Goal: Information Seeking & Learning: Learn about a topic

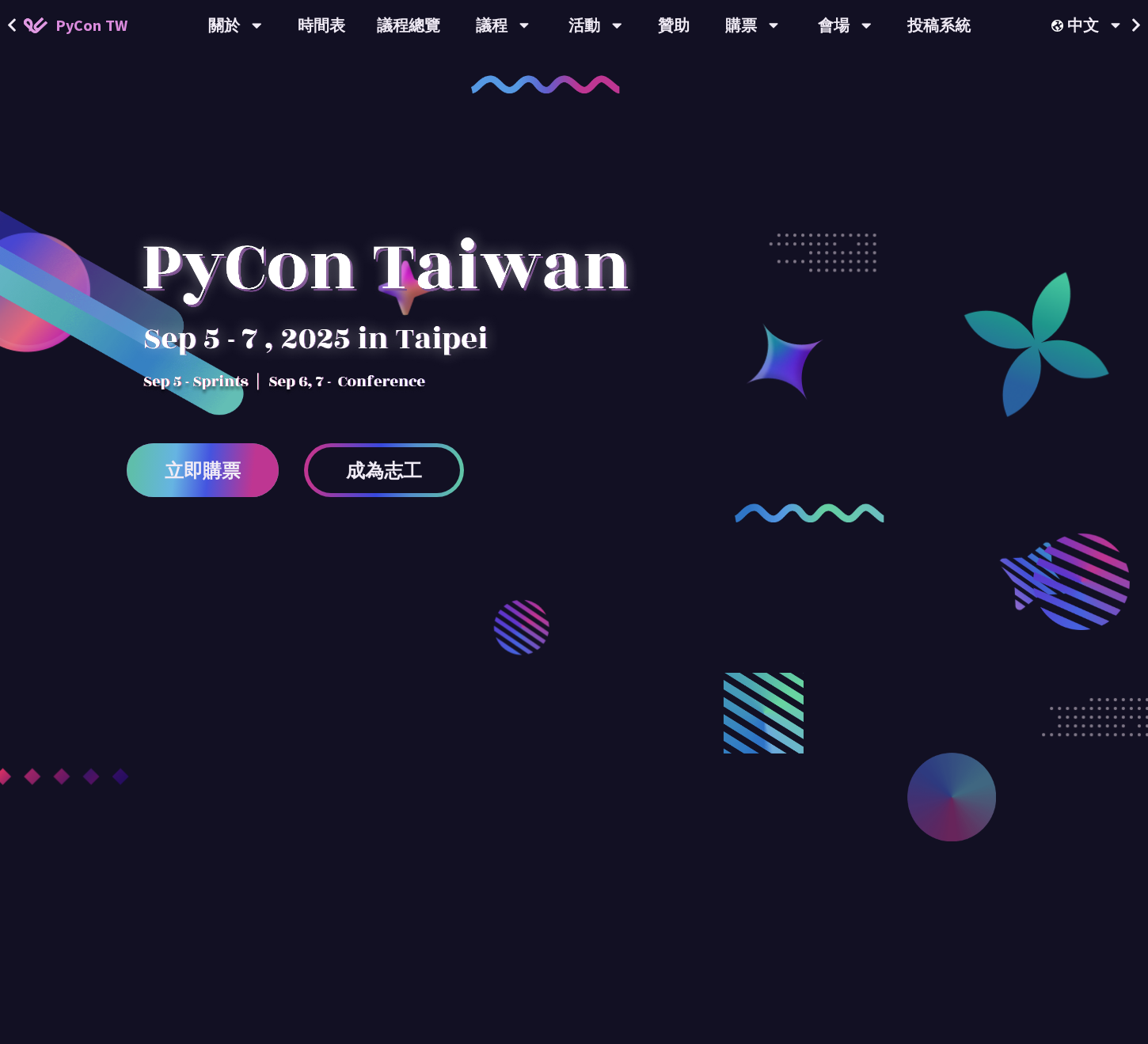
click at [212, 473] on span "立即購票" at bounding box center [203, 471] width 76 height 20
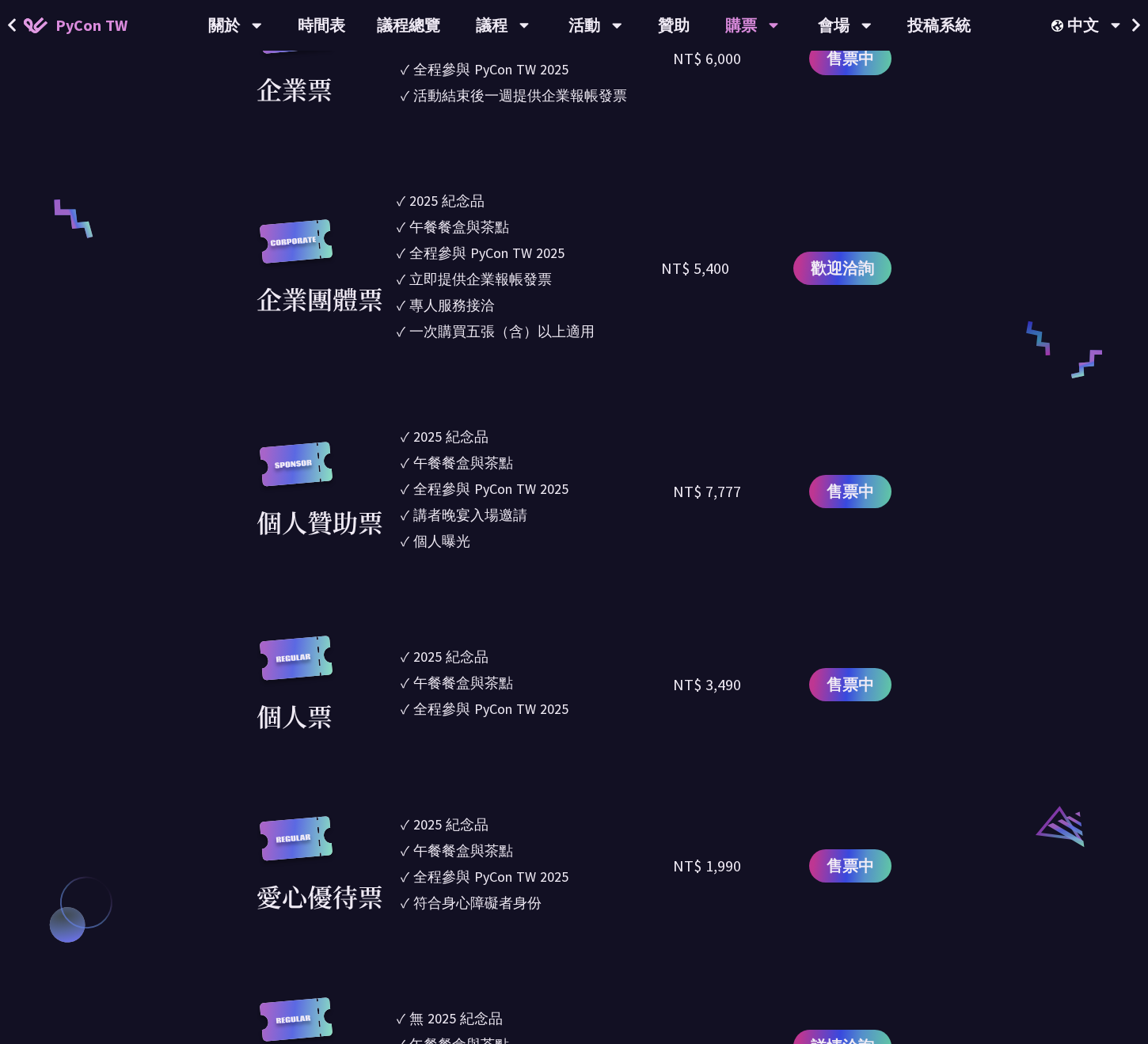
scroll to position [1360, 0]
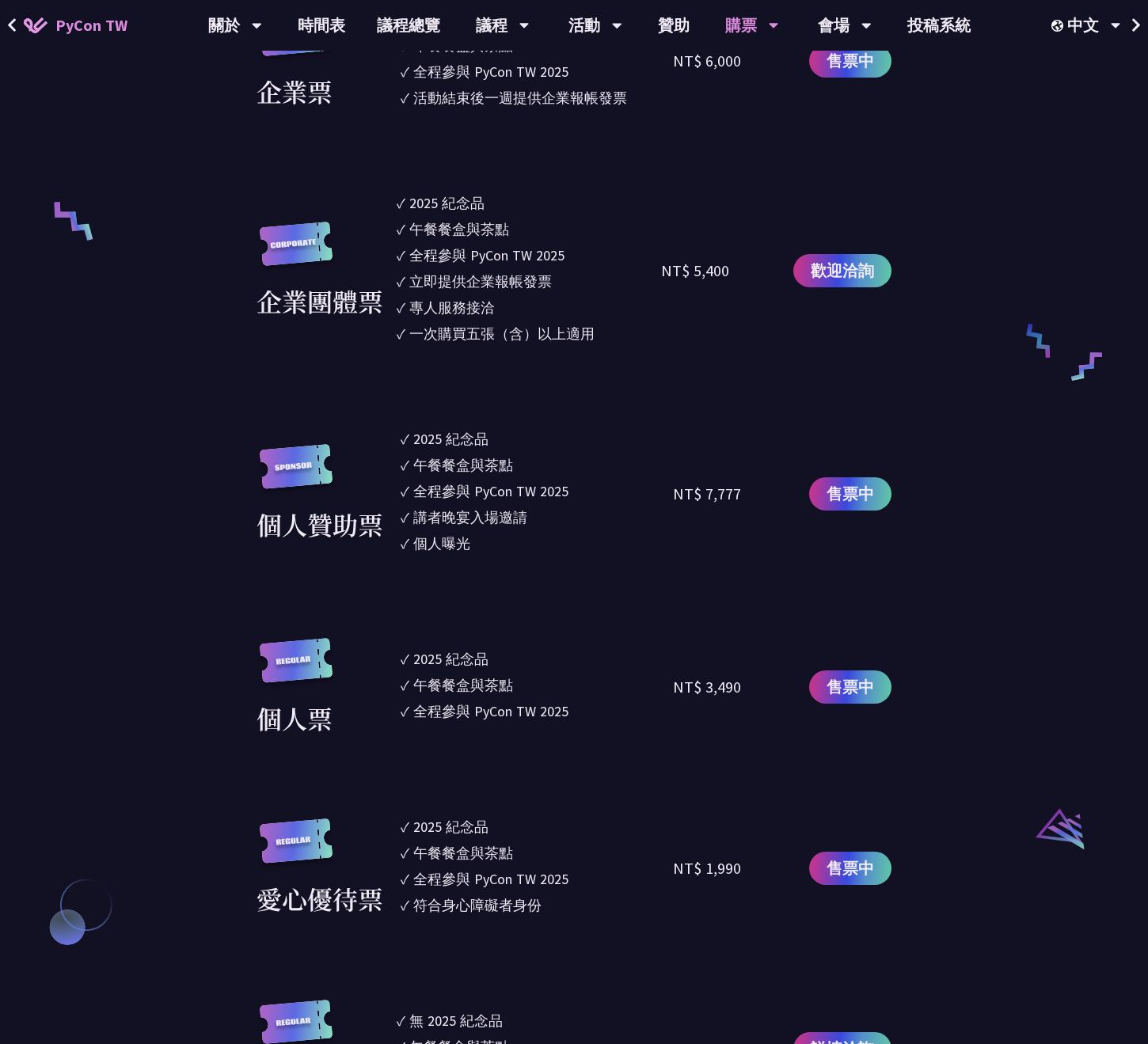
click at [501, 521] on div "講者晚宴入場邀請" at bounding box center [471, 517] width 114 height 21
click at [462, 555] on ul "✓ 2025 [PERSON_NAME]✓ 午餐餐盒與茶點 ✓ 全程參與 PyCon TW 2025 ✓ 講者晚宴入場邀請 ✓ 個人曝光" at bounding box center [536, 493] width 272 height 131
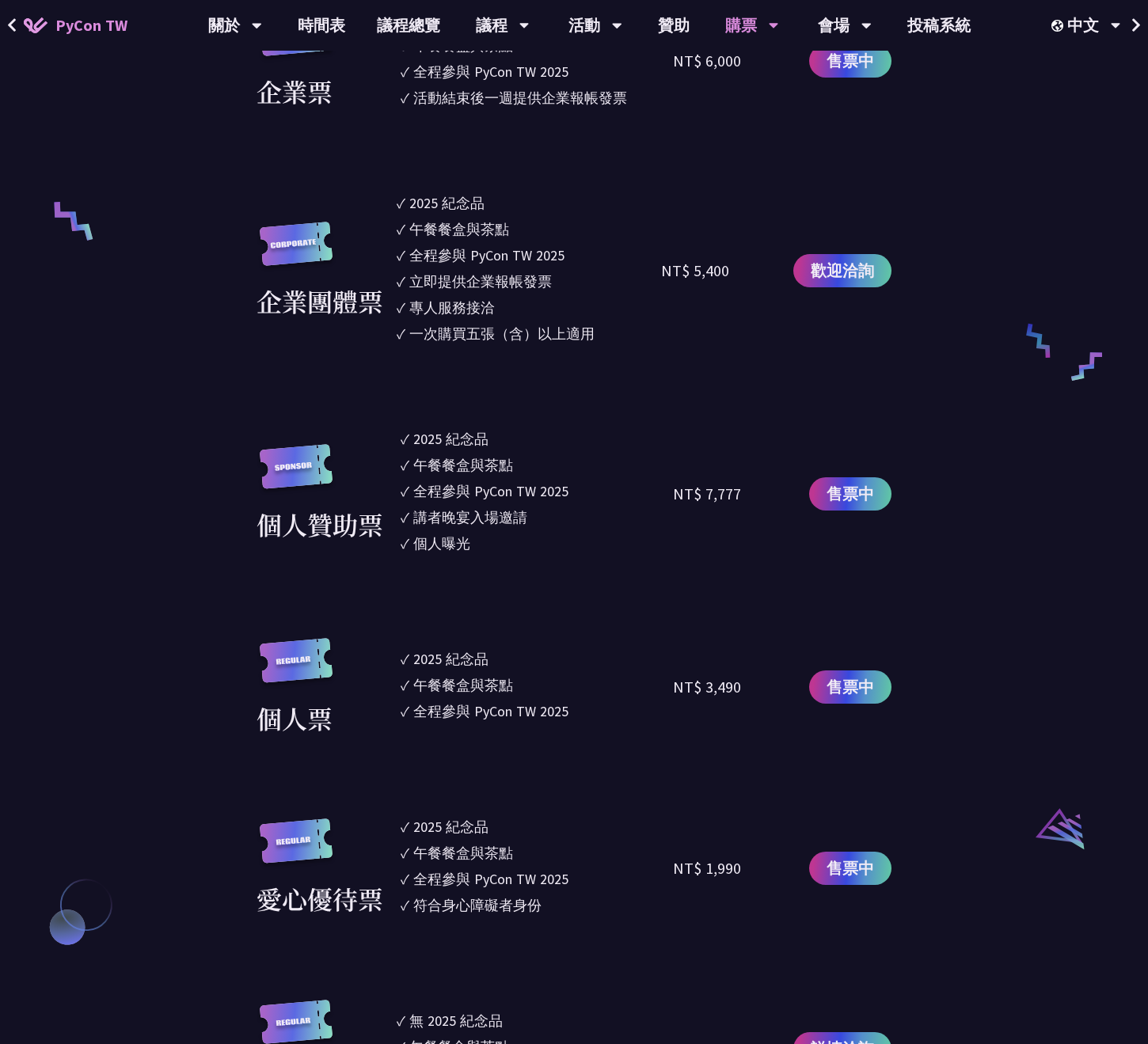
click at [462, 555] on ul "✓ 2025 [PERSON_NAME]✓ 午餐餐盒與茶點 ✓ 全程參與 PyCon TW 2025 ✓ 講者晚宴入場邀請 ✓ 個人曝光" at bounding box center [536, 493] width 272 height 131
click at [482, 524] on div "講者晚宴入場邀請" at bounding box center [471, 517] width 114 height 21
click at [462, 554] on ul "✓ 2025 [PERSON_NAME]✓ 午餐餐盒與茶點 ✓ 全程參與 PyCon TW 2025 ✓ 講者晚宴入場邀請 ✓ 個人曝光" at bounding box center [536, 493] width 272 height 131
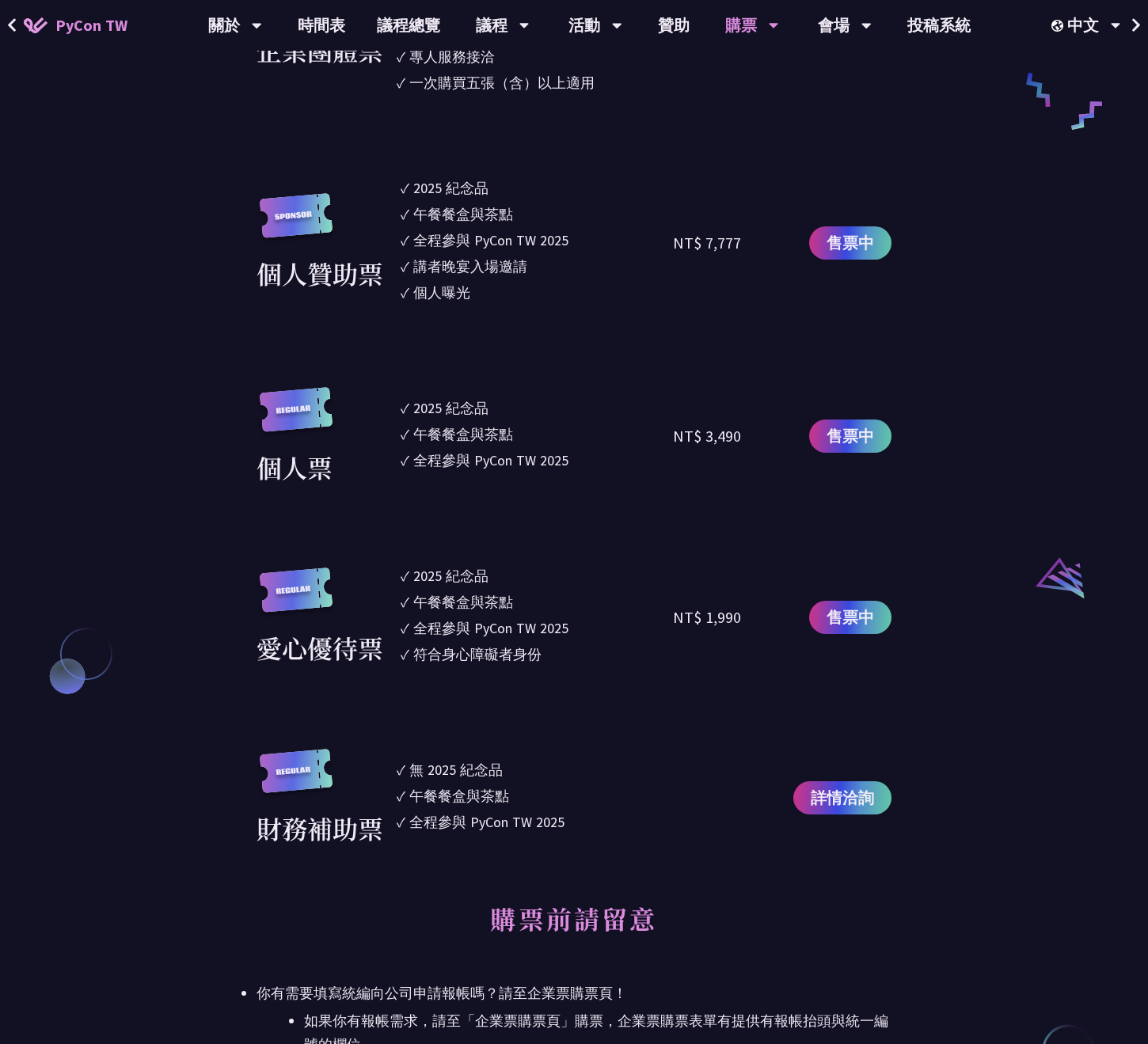
scroll to position [1612, 0]
click at [449, 402] on div "2025 紀念品" at bounding box center [451, 408] width 75 height 21
click at [449, 430] on div "午餐餐盒與茶點" at bounding box center [463, 434] width 100 height 21
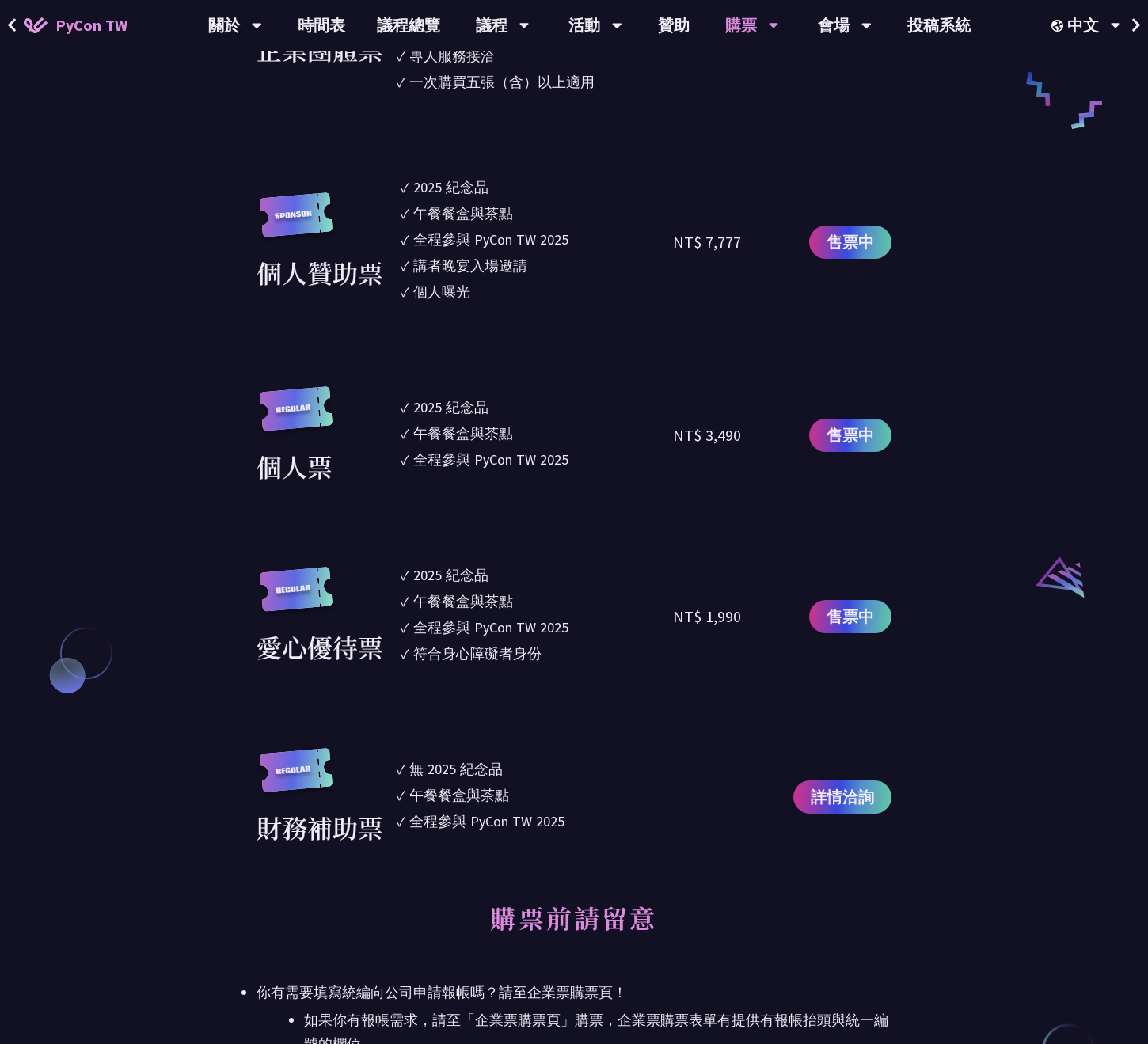
click at [449, 430] on div "午餐餐盒與茶點" at bounding box center [463, 434] width 100 height 21
click at [453, 454] on div "全程參與 PyCon TW 2025" at bounding box center [491, 460] width 155 height 21
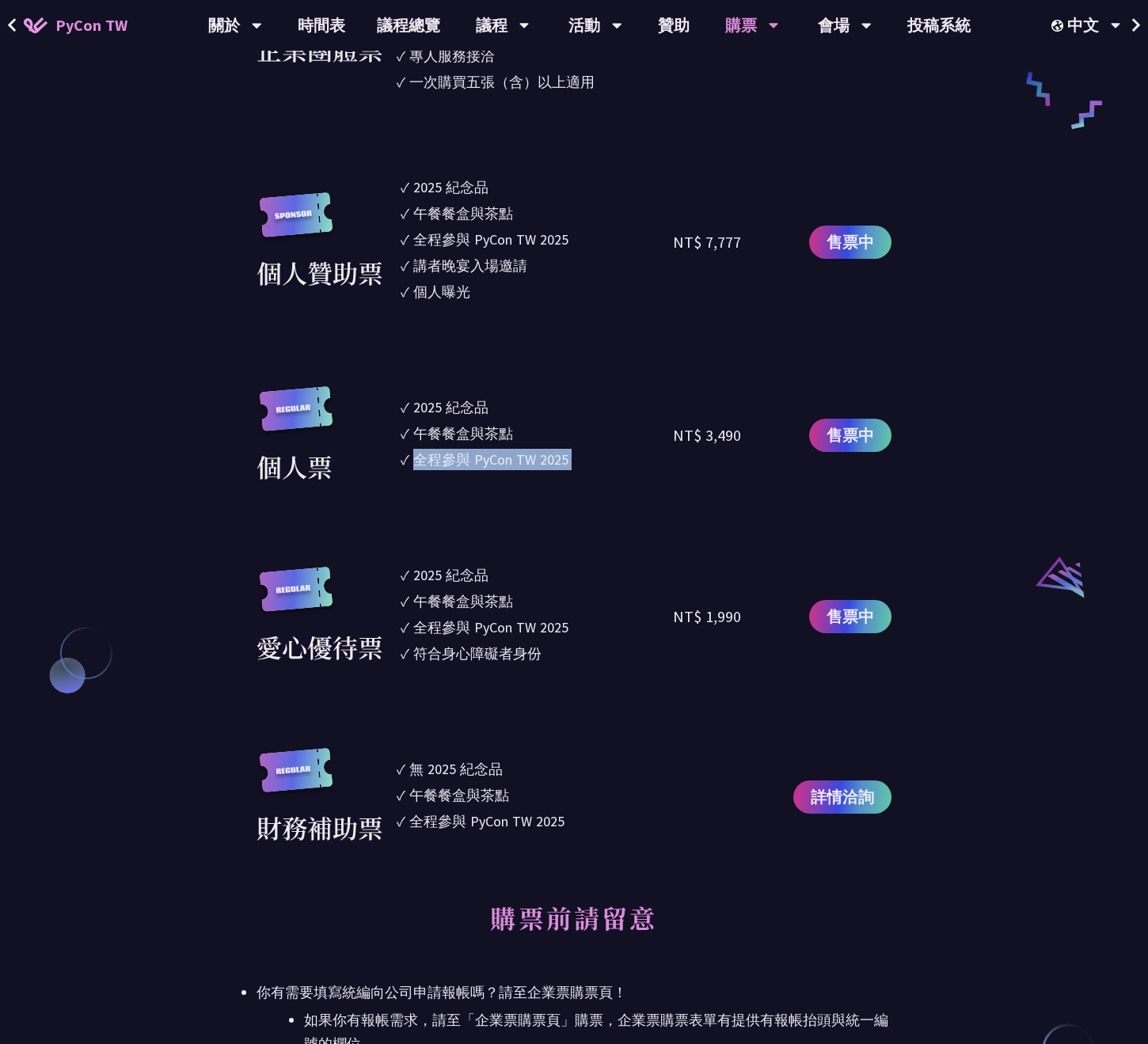
click at [485, 438] on div "午餐餐盒與茶點" at bounding box center [463, 434] width 100 height 21
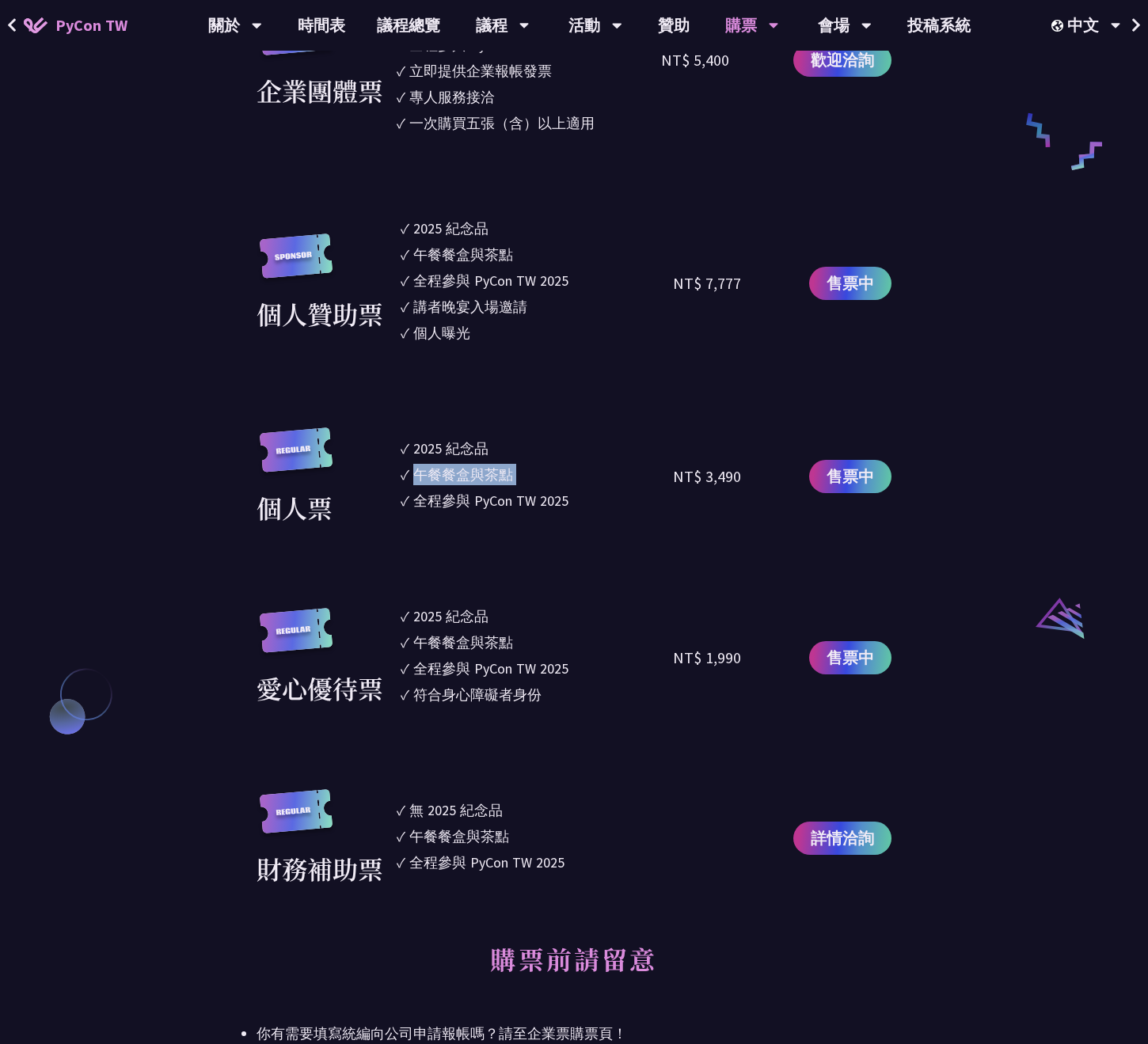
scroll to position [1568, 0]
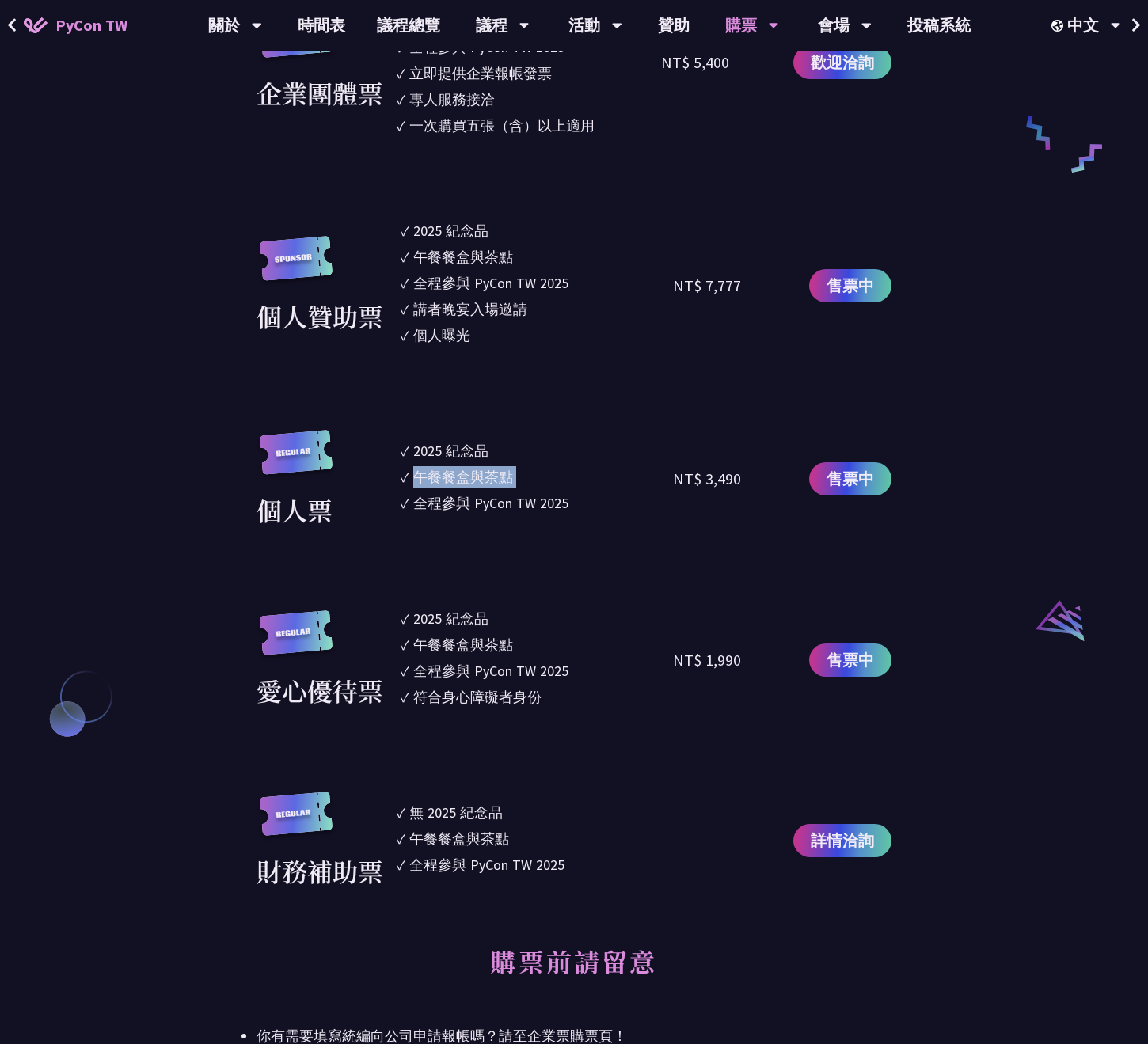
click at [460, 452] on div "2025 紀念品" at bounding box center [451, 451] width 75 height 21
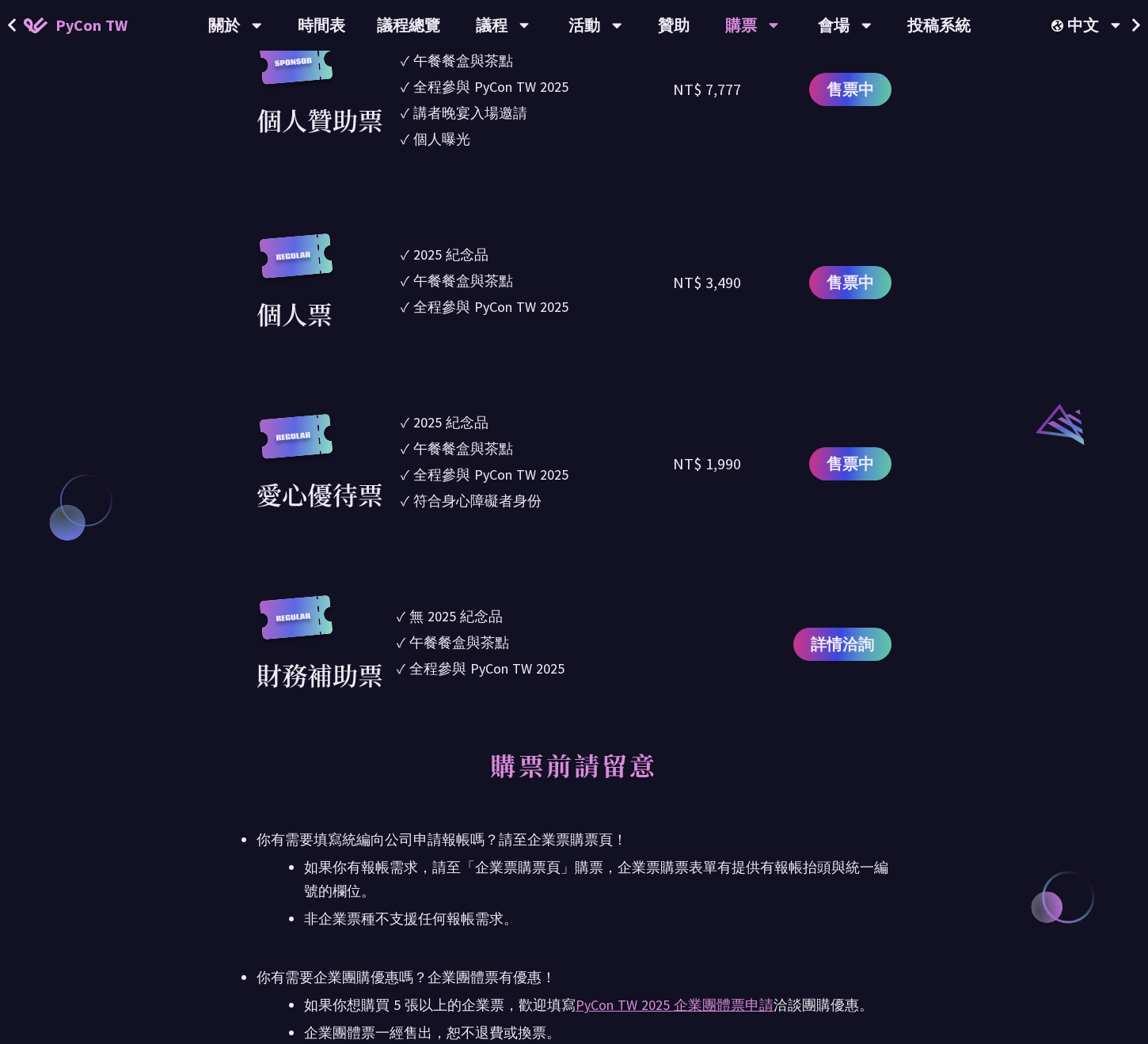
scroll to position [1768, 0]
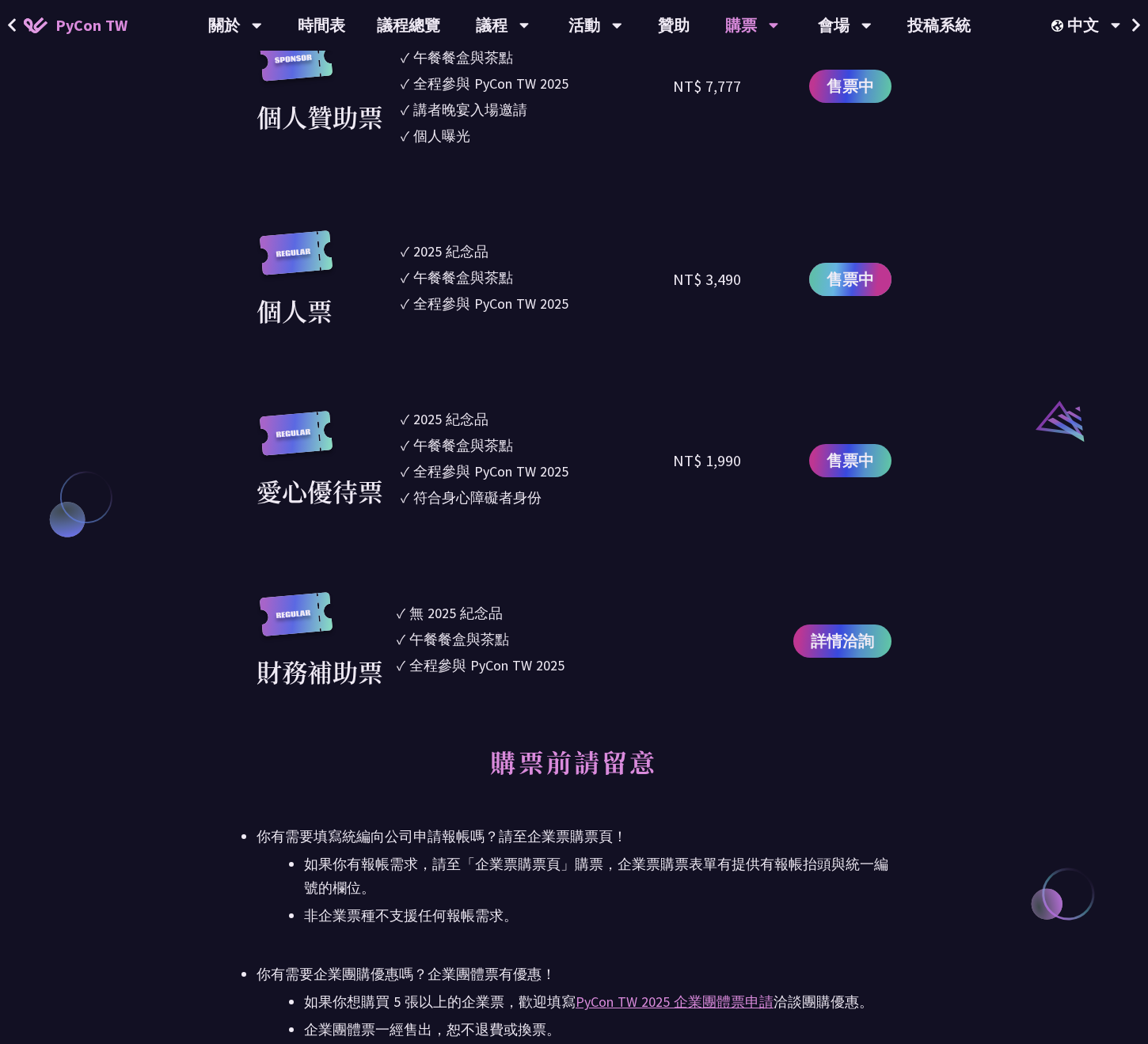
click at [865, 276] on span "售票中" at bounding box center [851, 279] width 47 height 24
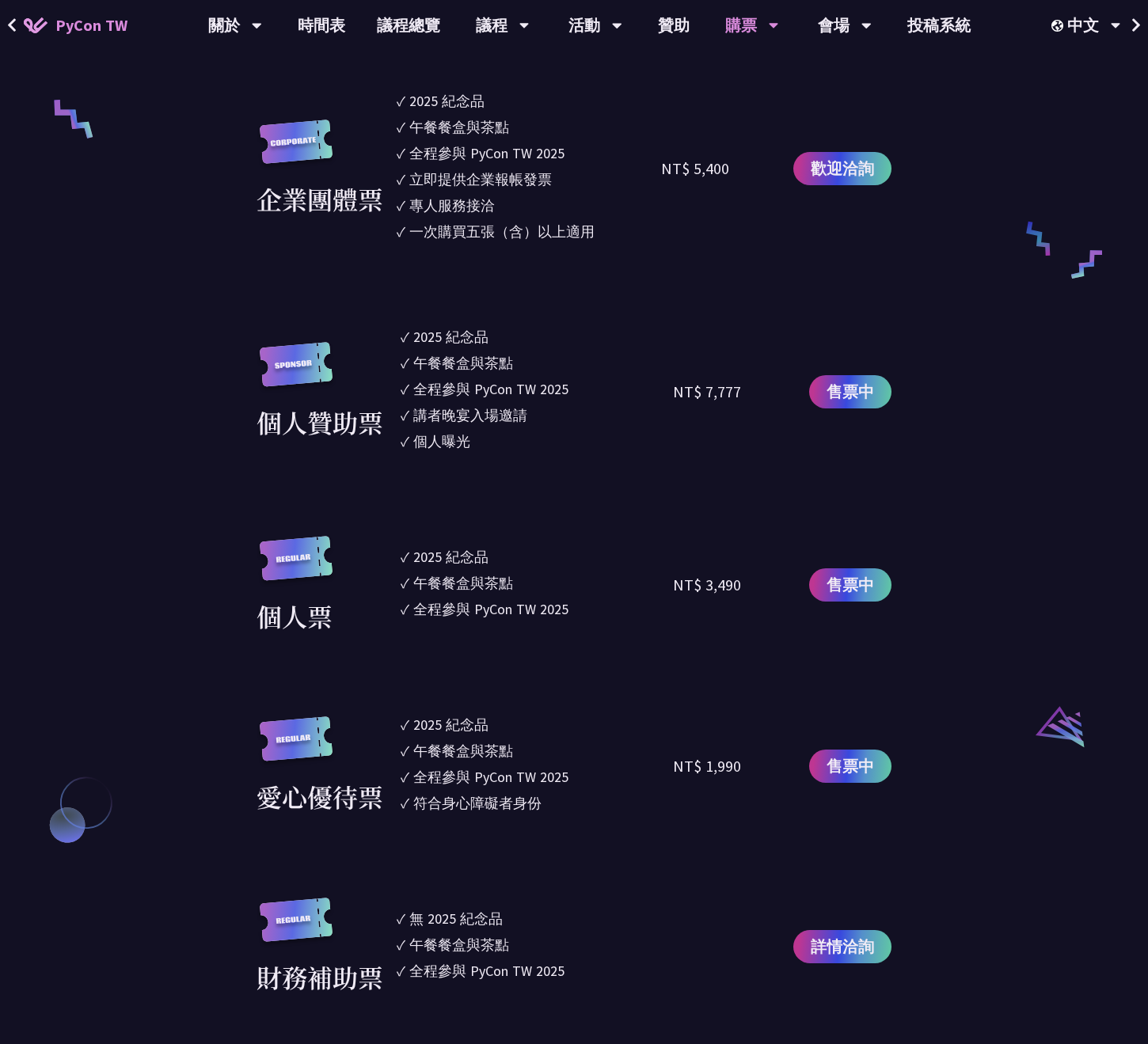
scroll to position [1852, 0]
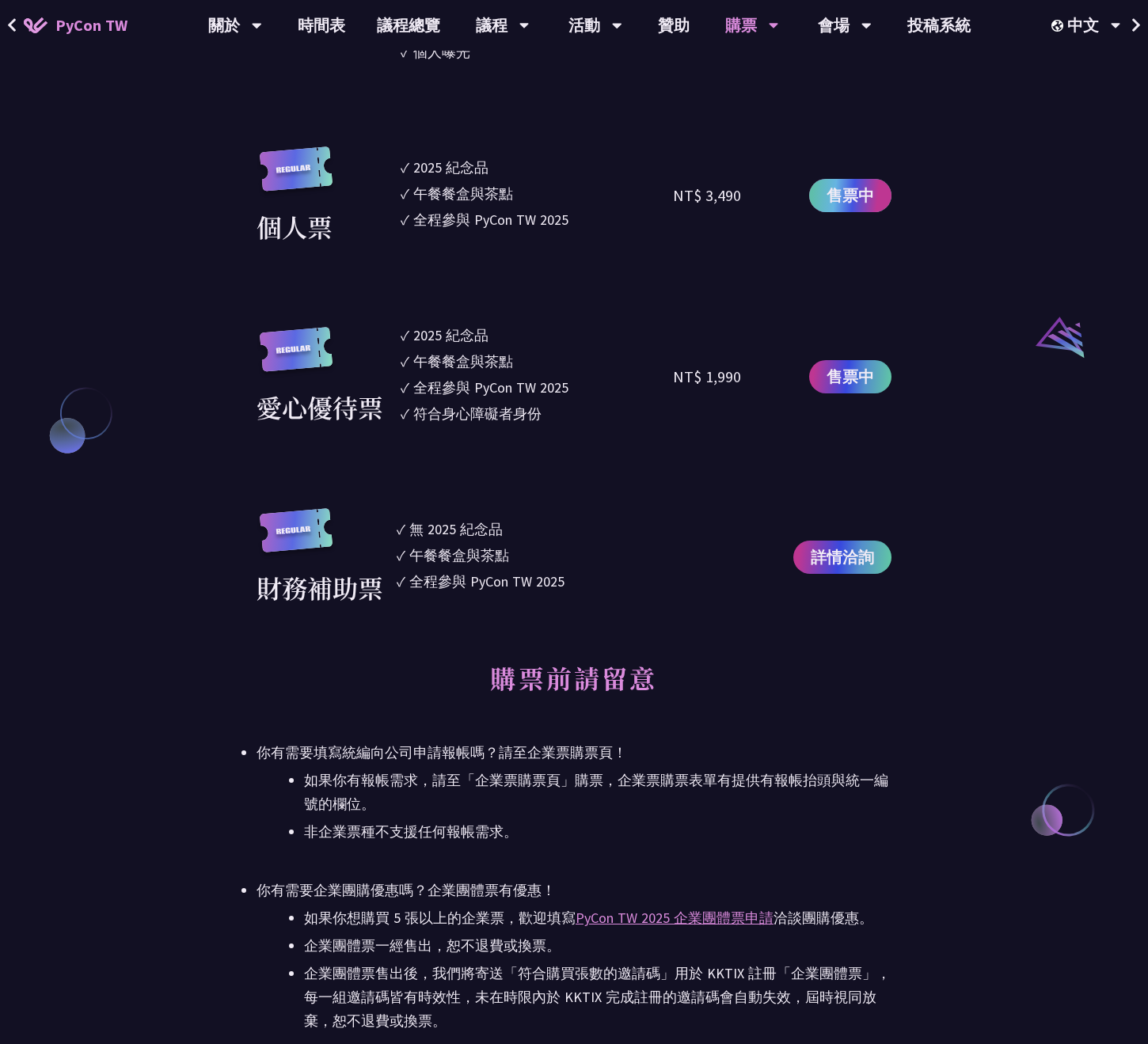
click at [857, 184] on span "售票中" at bounding box center [851, 195] width 47 height 24
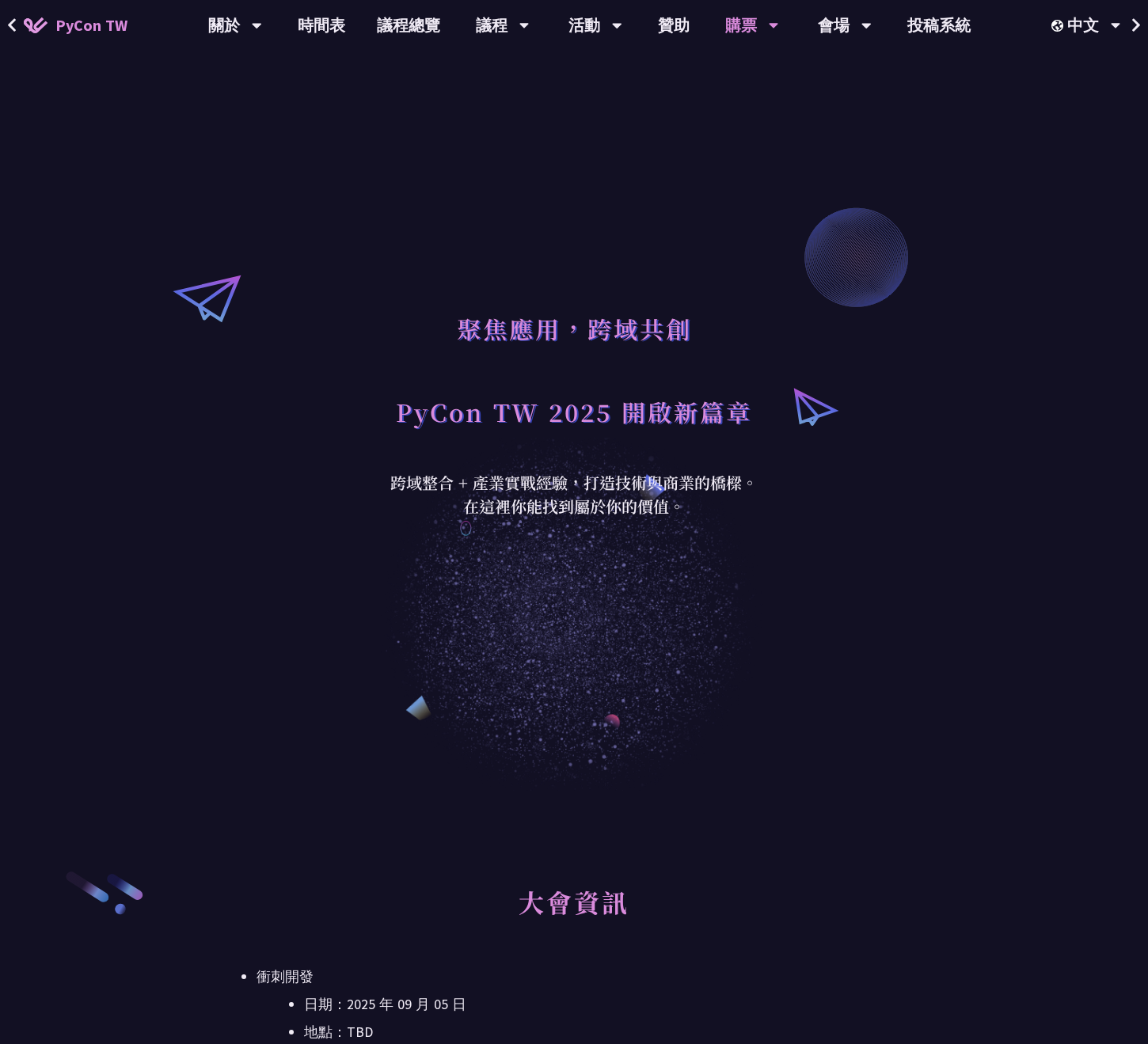
scroll to position [0, 0]
click at [830, 74] on link "會場資訊" at bounding box center [845, 74] width 152 height 38
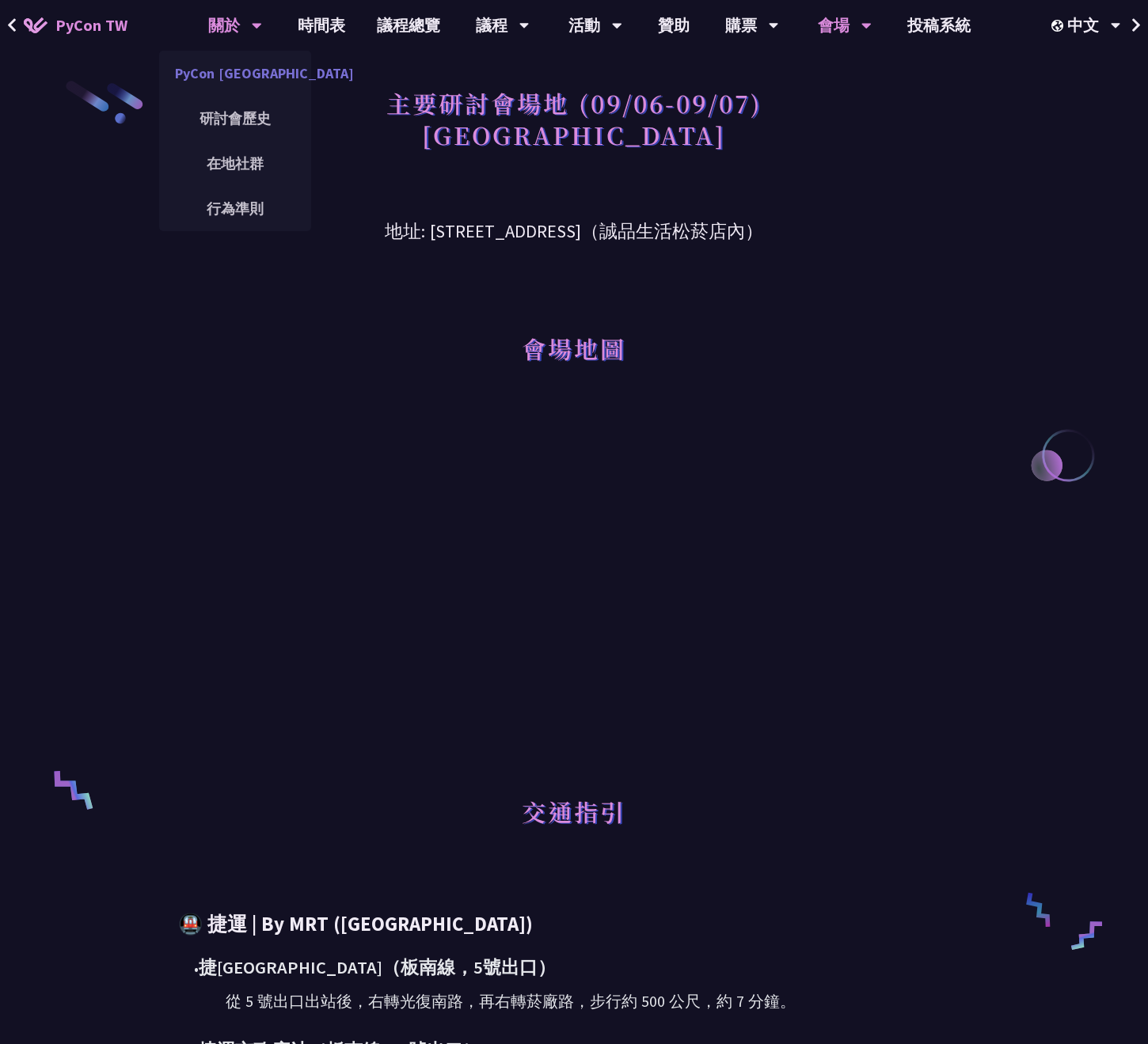
click at [249, 80] on link "PyCon [GEOGRAPHIC_DATA]" at bounding box center [235, 74] width 152 height 38
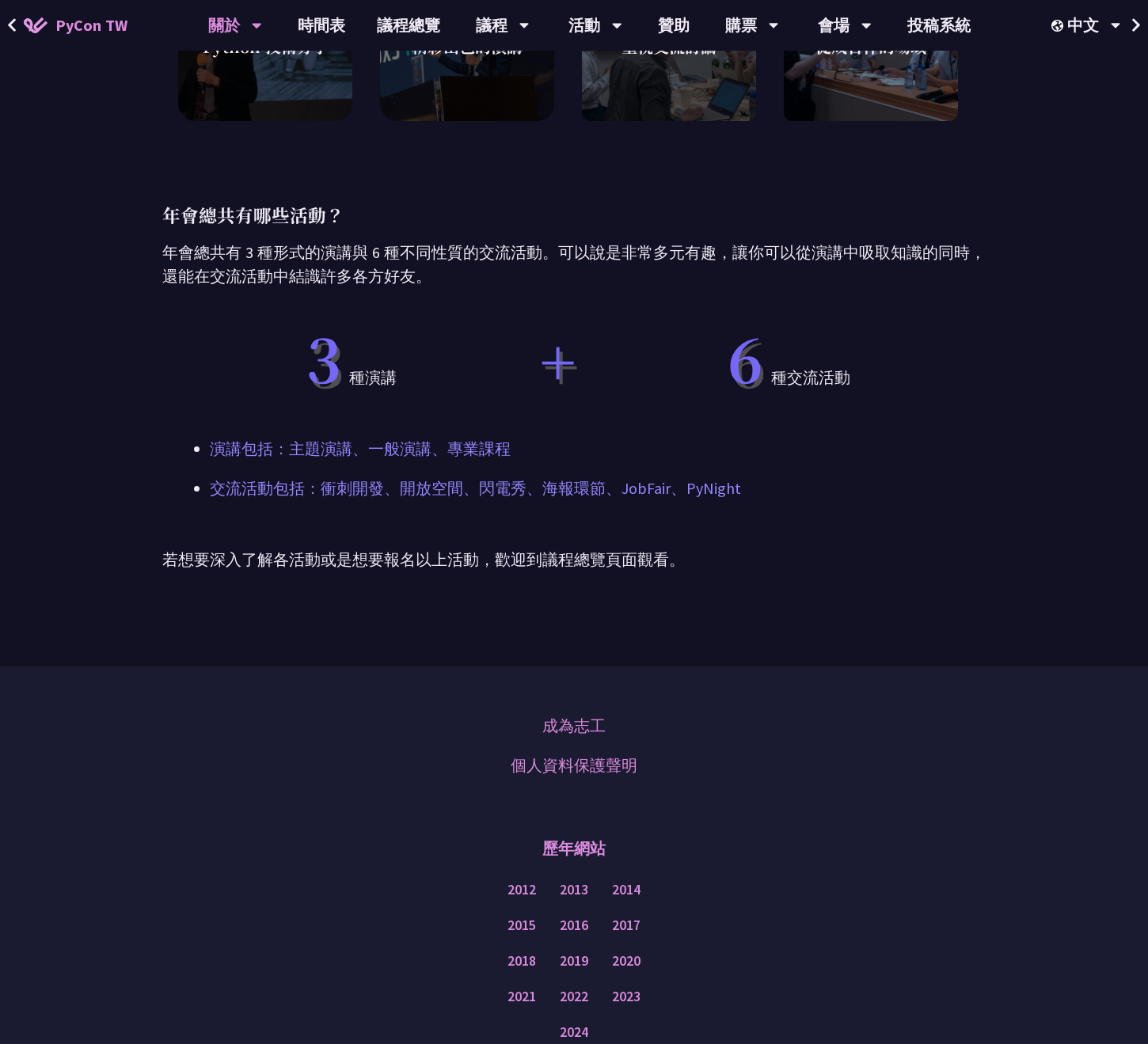
scroll to position [1037, 0]
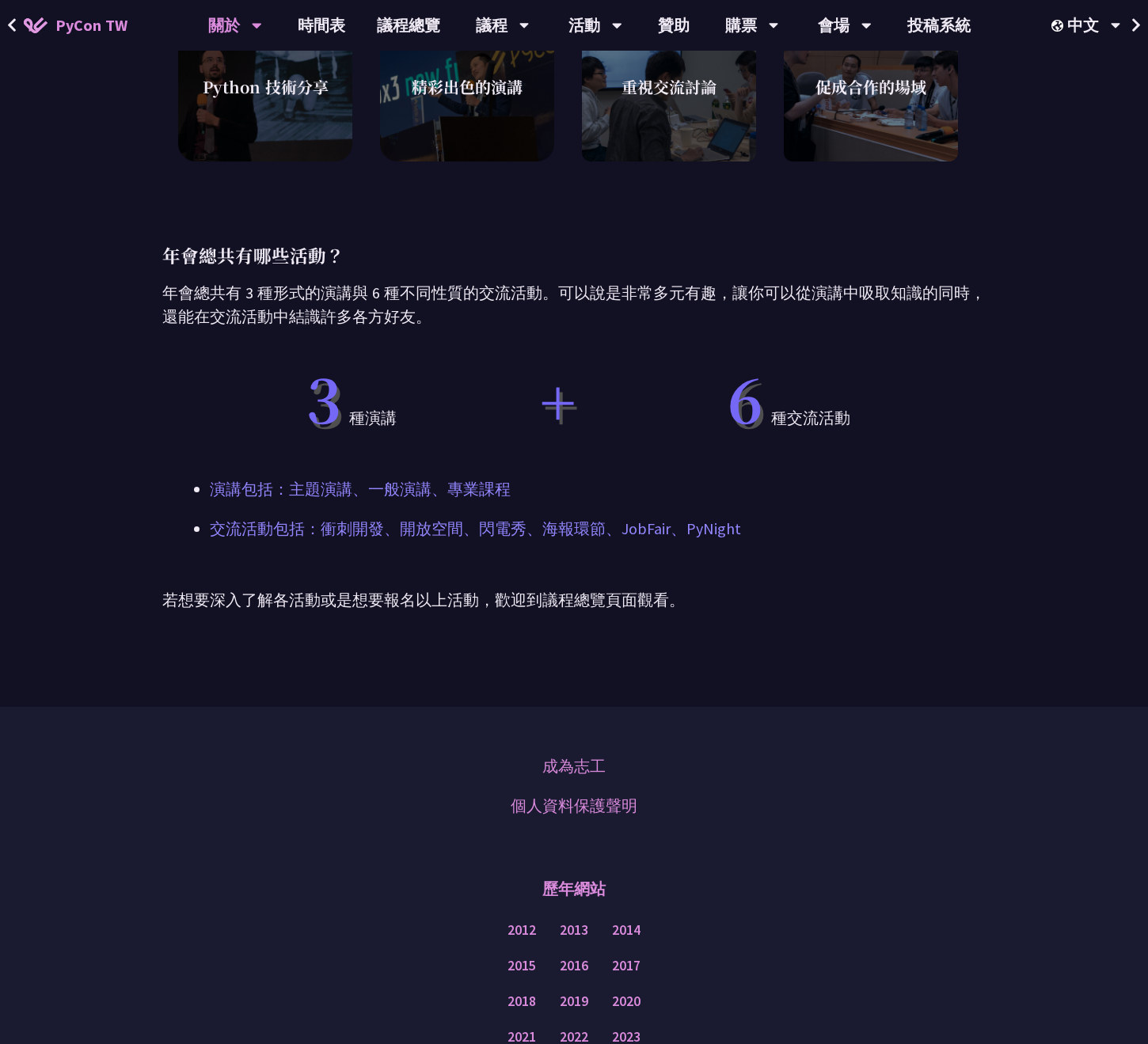
drag, startPoint x: 169, startPoint y: 254, endPoint x: 681, endPoint y: 523, distance: 578.4
click at [658, 523] on div "四個 不能錯過 PyCon Taiwan 的理由？ 年會除了有從 Python 的語言特性到各方面應用實例的精彩演講之外，我們也很重視與會者之間的交流以及促成…" at bounding box center [574, 231] width 824 height 953
click at [681, 523] on p "交流活動包括：衝刺開發、開放空間、閃電秀、海報環節、JobFair、PyNight" at bounding box center [574, 529] width 729 height 24
click at [637, 533] on p "交流活動包括：衝刺開發、開放空間、閃電秀、海報環節、JobFair、PyNight" at bounding box center [574, 529] width 729 height 24
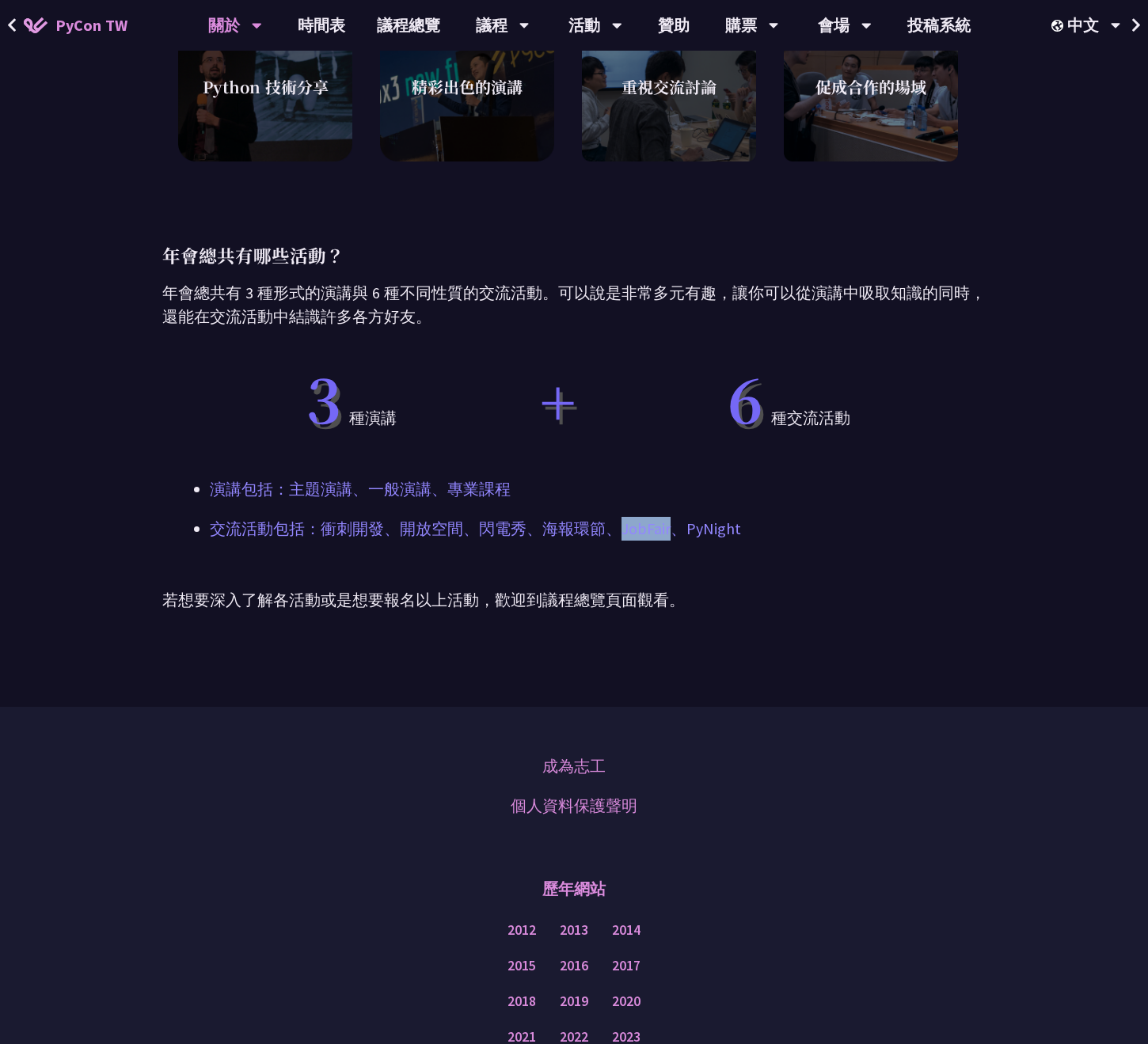
click at [632, 564] on div "四個 不能錯過 PyCon Taiwan 的理由？ 年會除了有從 Python 的語言特性到各方面應用實例的精彩演講之外，我們也很重視與會者之間的交流以及促成…" at bounding box center [574, 231] width 824 height 953
drag, startPoint x: 656, startPoint y: 600, endPoint x: 227, endPoint y: 267, distance: 543.1
click at [227, 267] on div "四個 不能錯過 PyCon Taiwan 的理由？ 年會除了有從 Python 的語言特性到各方面應用實例的精彩演講之外，我們也很重視與會者之間的交流以及促成…" at bounding box center [574, 231] width 824 height 953
click at [227, 267] on p "年會總共有哪些活動？" at bounding box center [574, 256] width 824 height 28
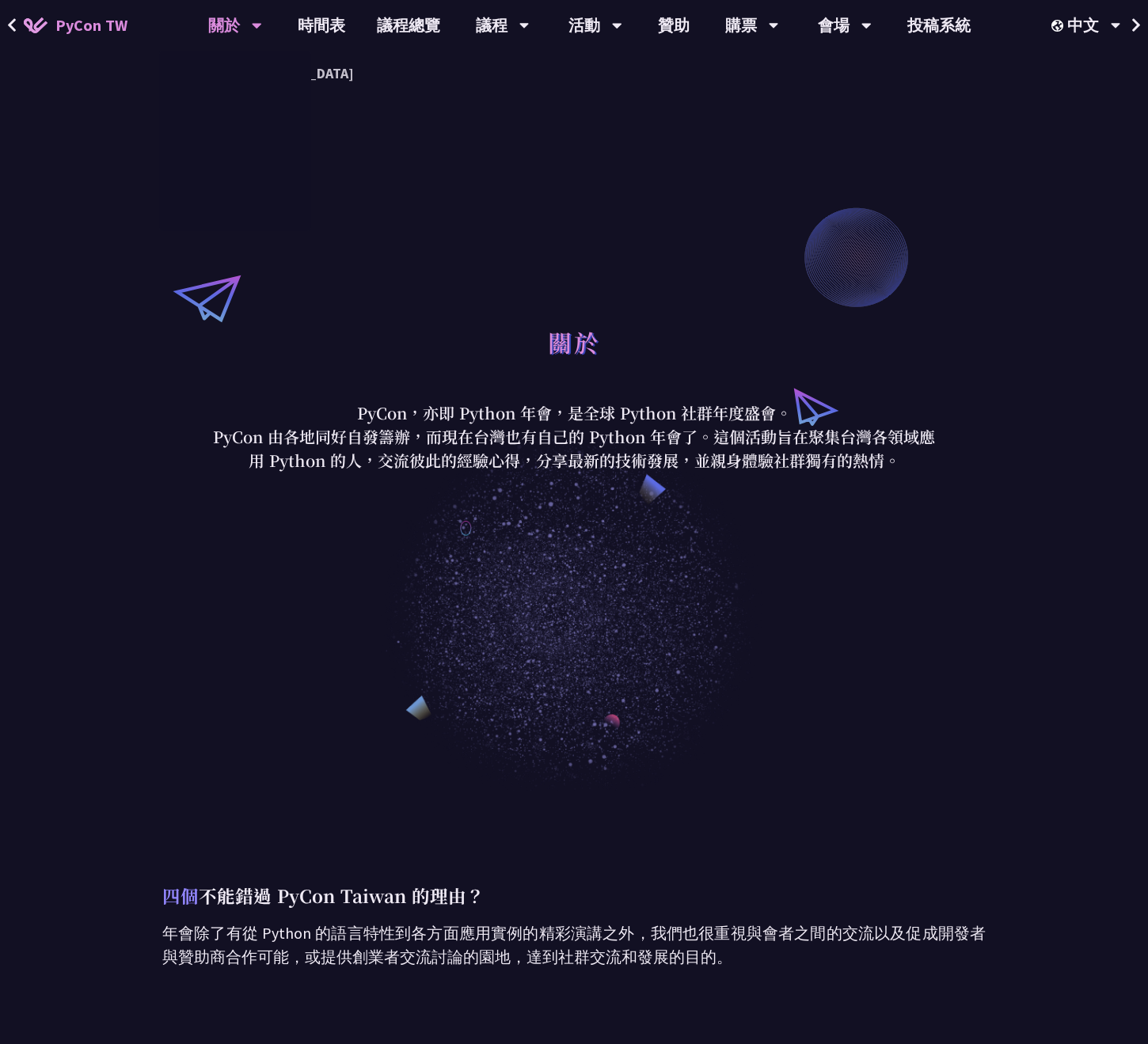
scroll to position [0, 0]
click at [489, 409] on p "PyCon，亦即 Python 年會，是全球 Python 社群年度盛會。" at bounding box center [574, 413] width 736 height 24
click at [426, 29] on link "議程總覽" at bounding box center [409, 25] width 95 height 51
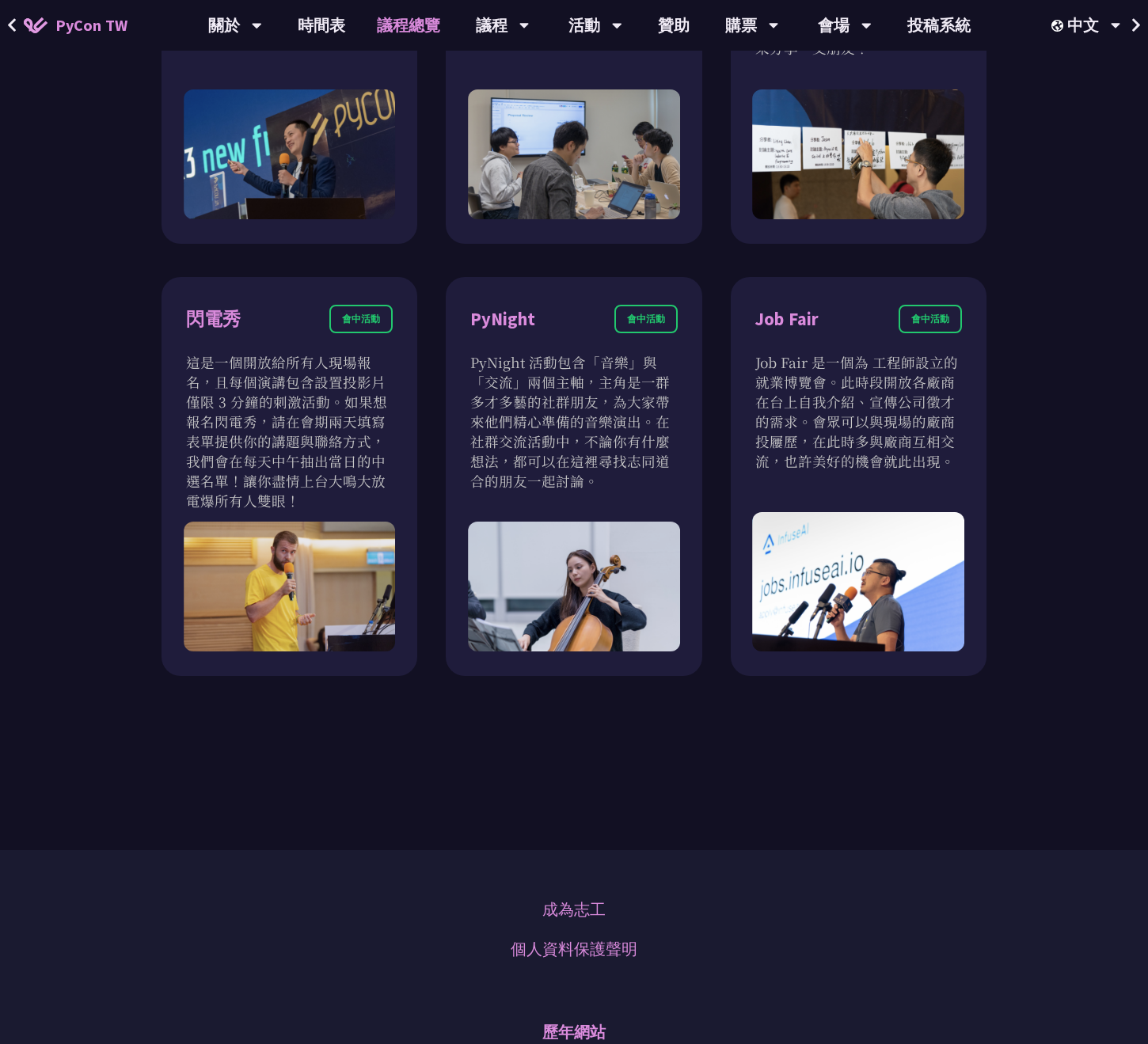
scroll to position [1447, 0]
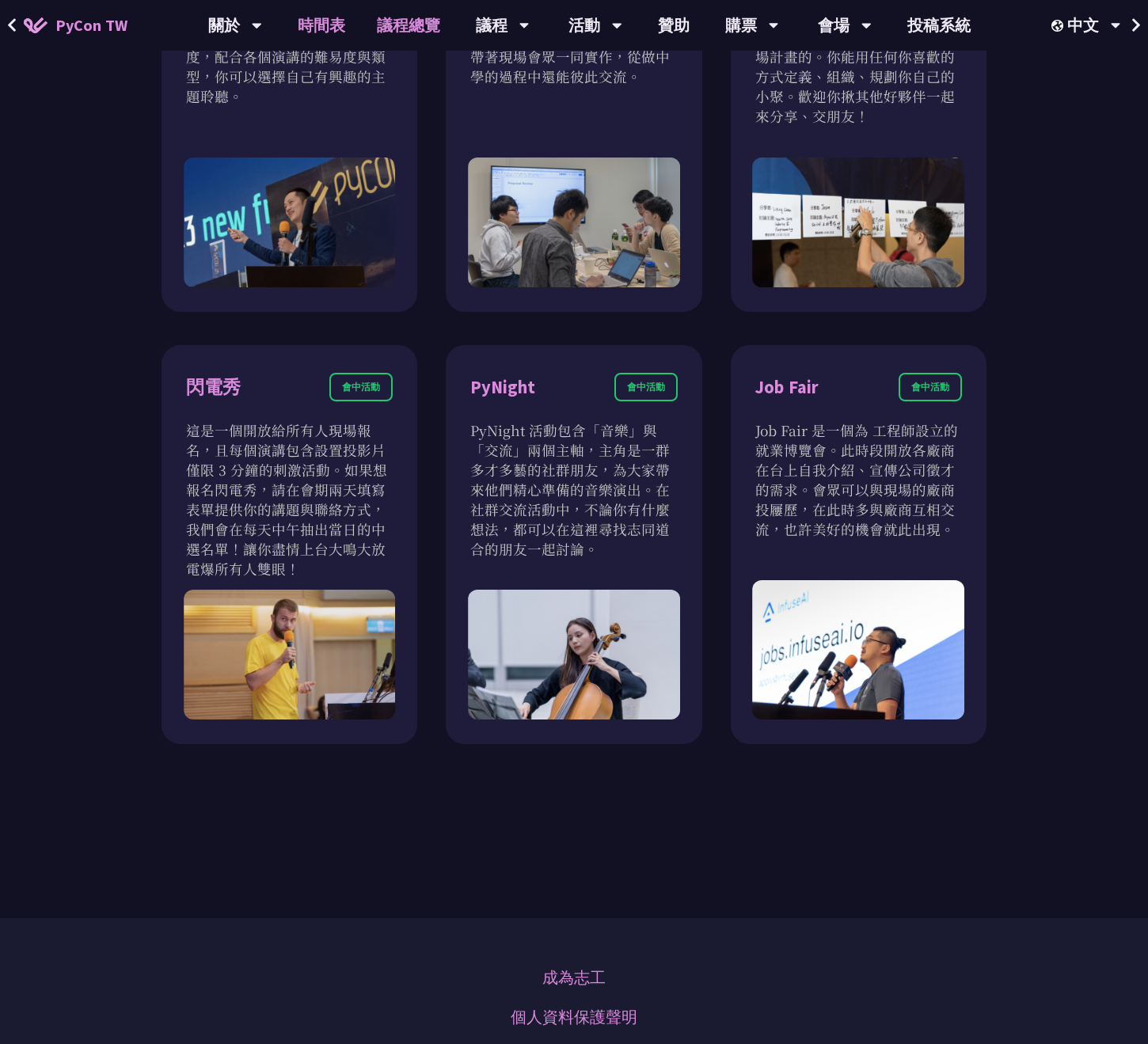
click at [326, 22] on link "時間表" at bounding box center [321, 25] width 79 height 51
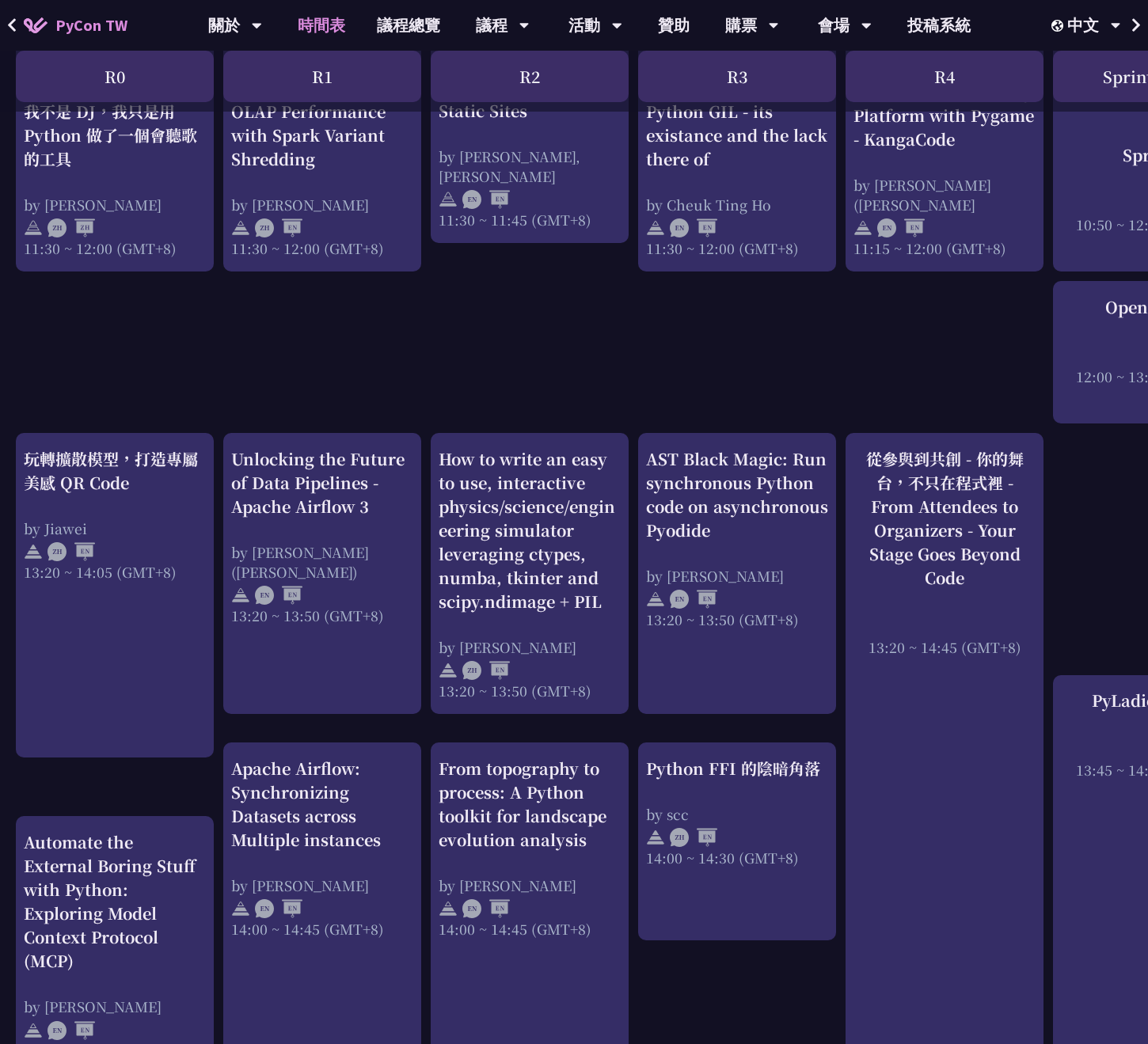
scroll to position [1192, 0]
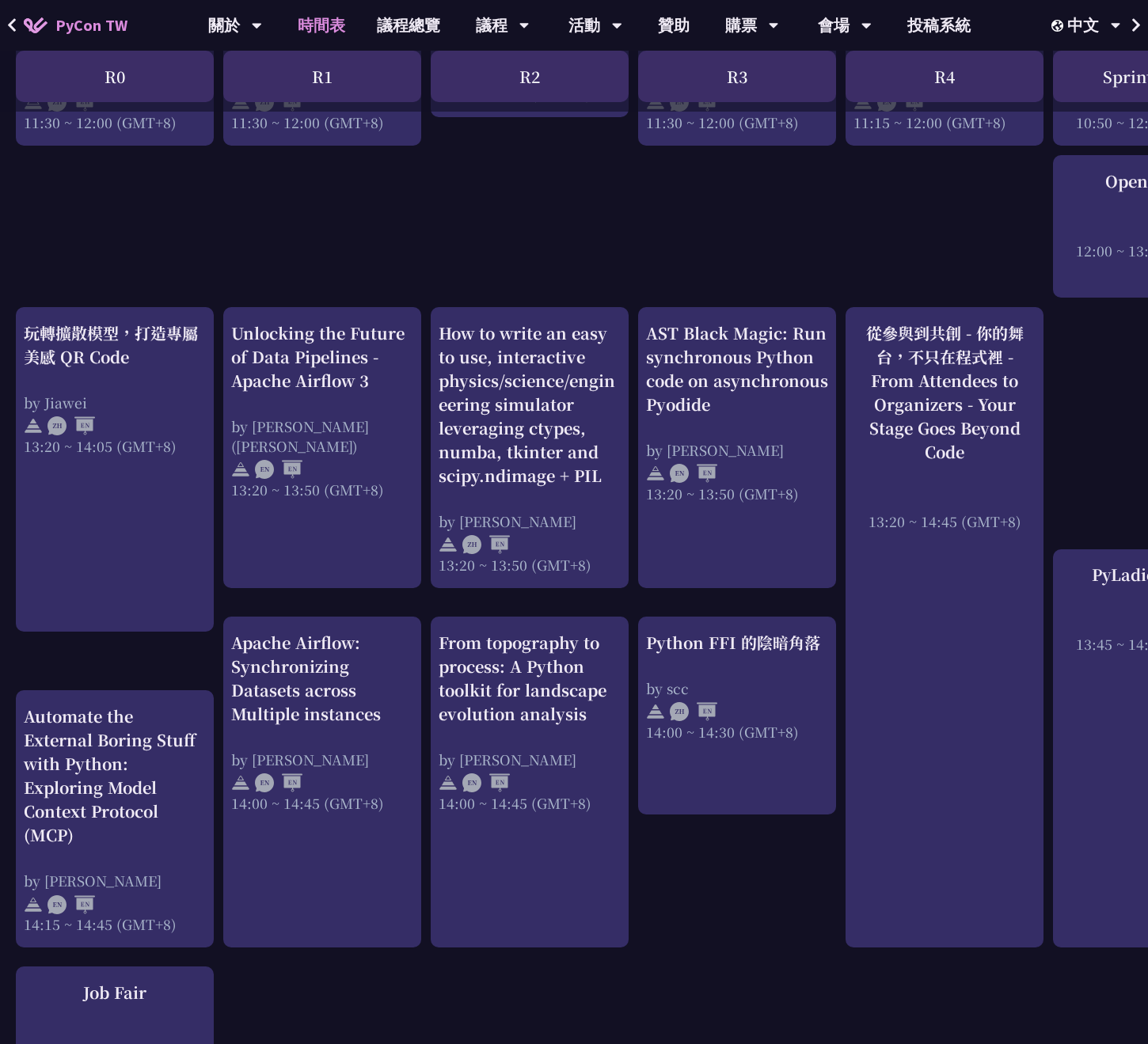
click at [411, 254] on div "An Introduction to the GIL for Python Beginners: Disabling It in Python 3.13 an…" at bounding box center [841, 443] width 1682 height 2625
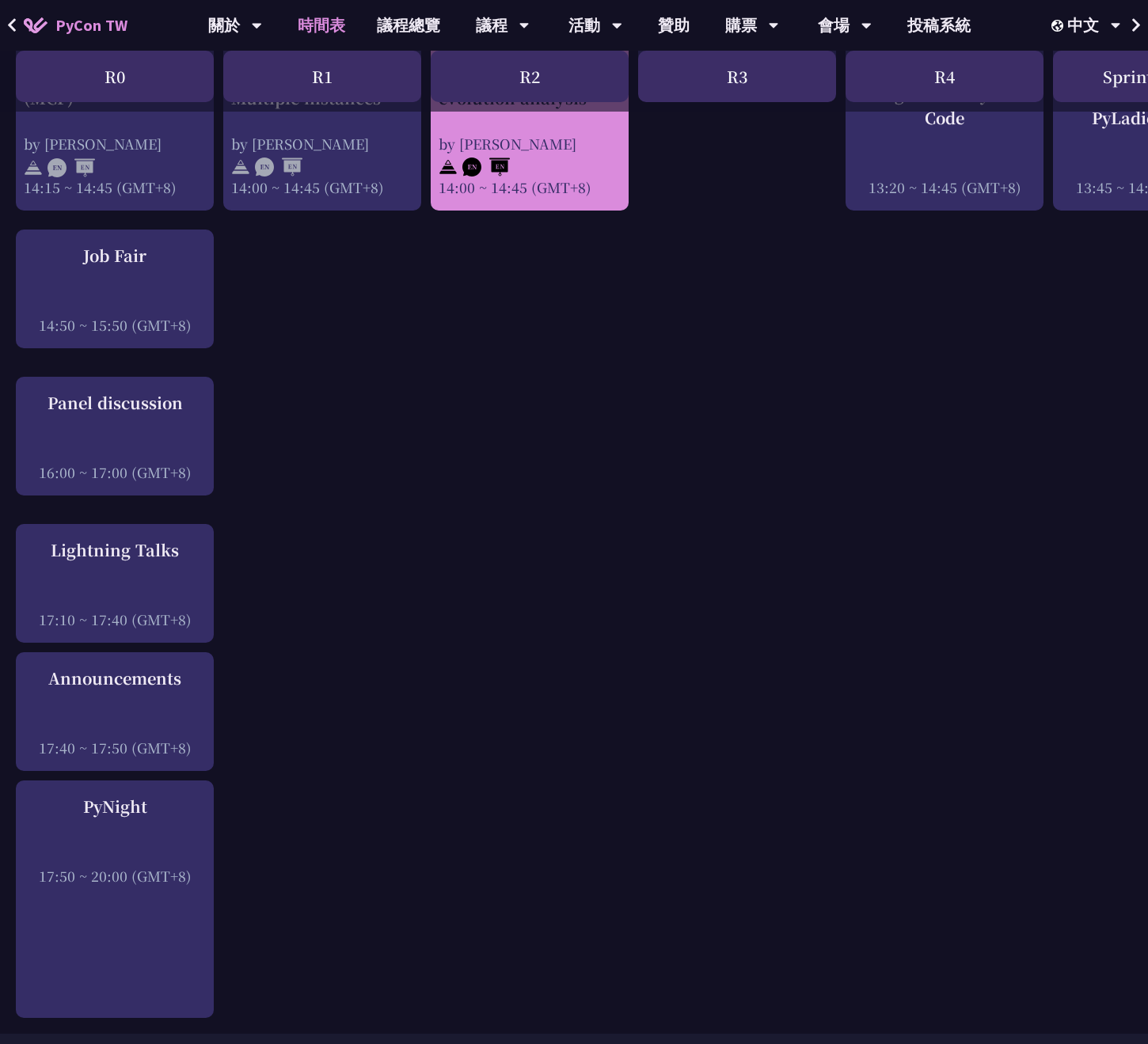
scroll to position [1774, 0]
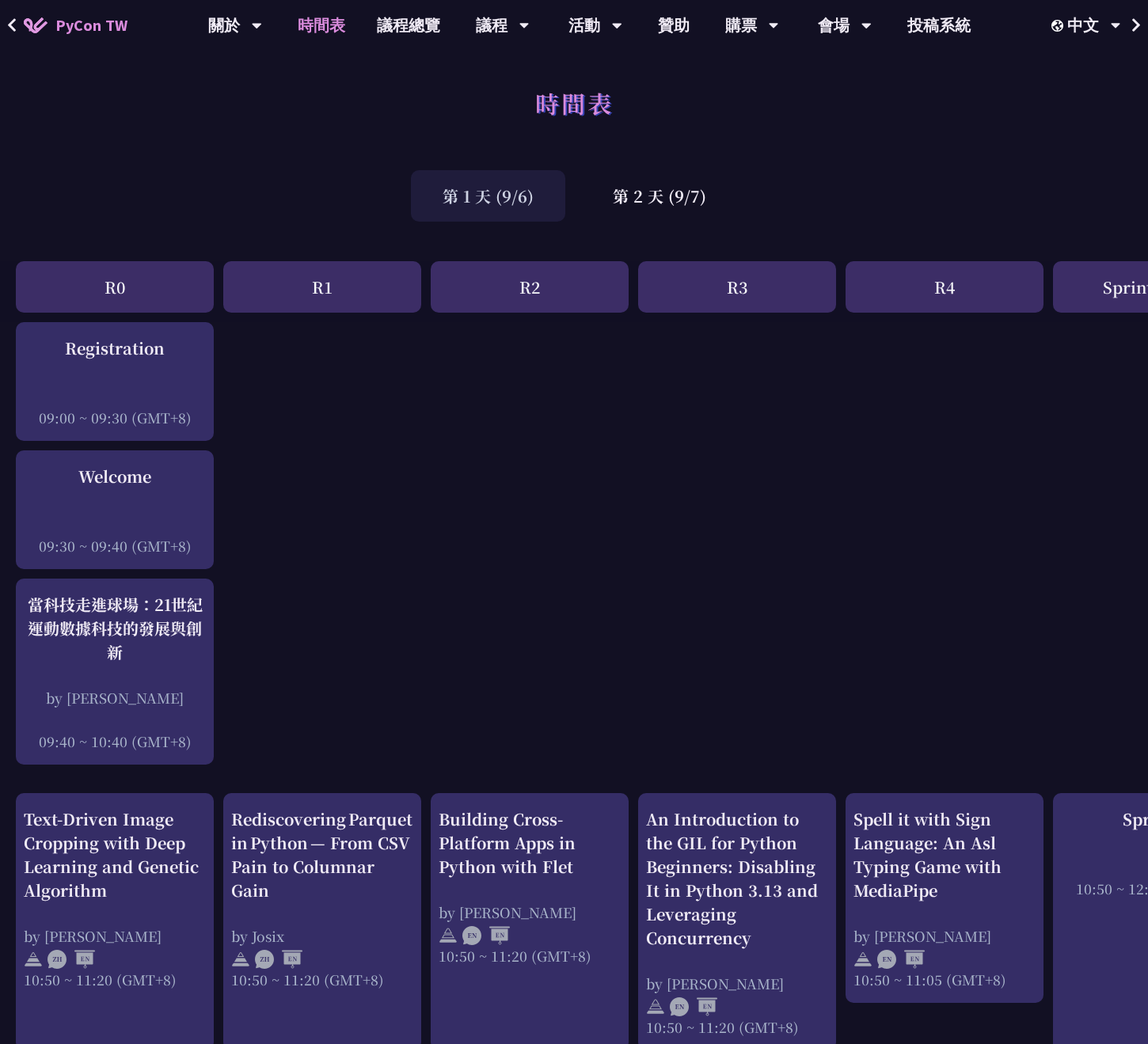
scroll to position [0, 0]
click at [646, 195] on div "第 2 天 (9/7)" at bounding box center [659, 195] width 157 height 51
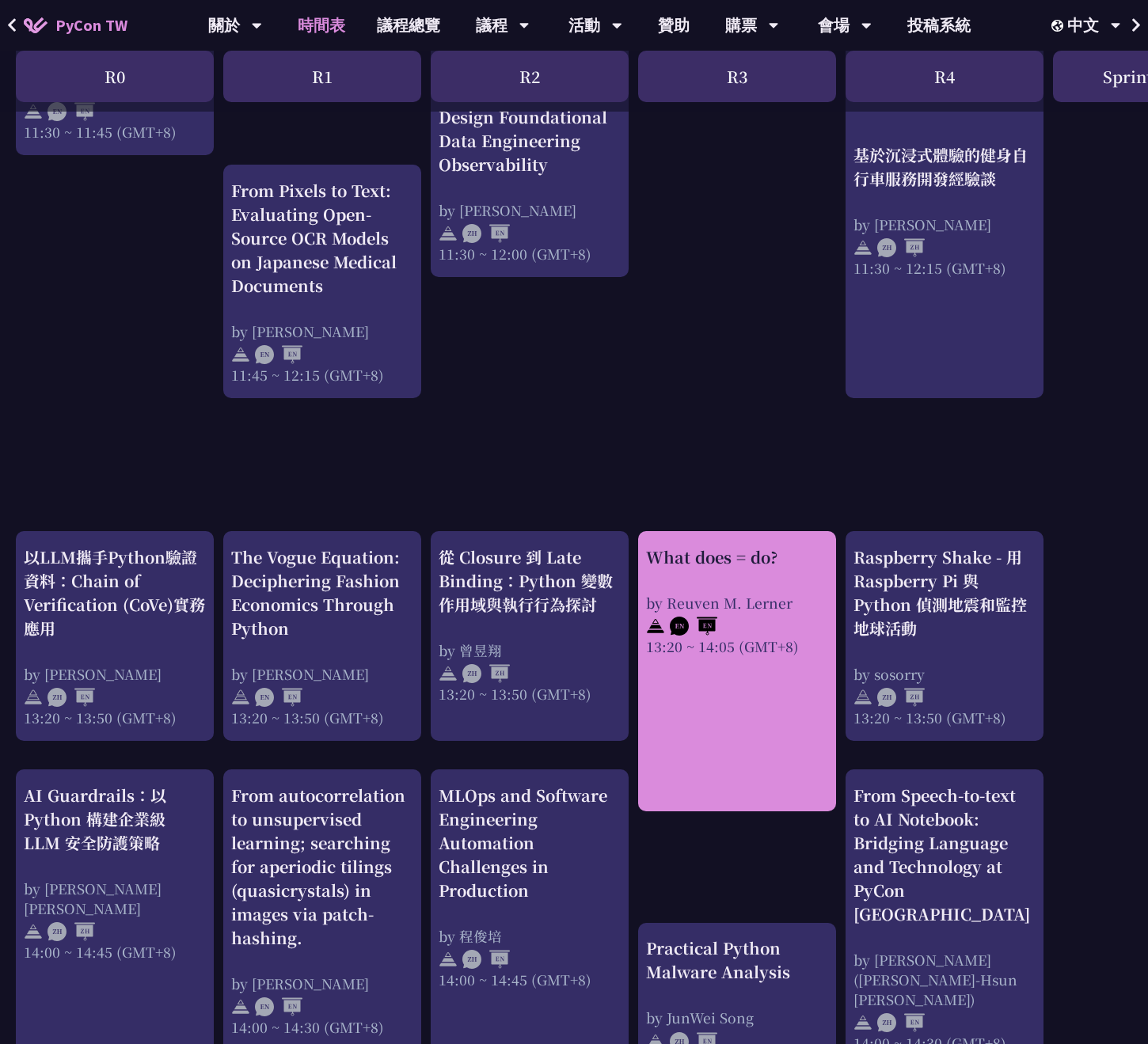
scroll to position [1083, 0]
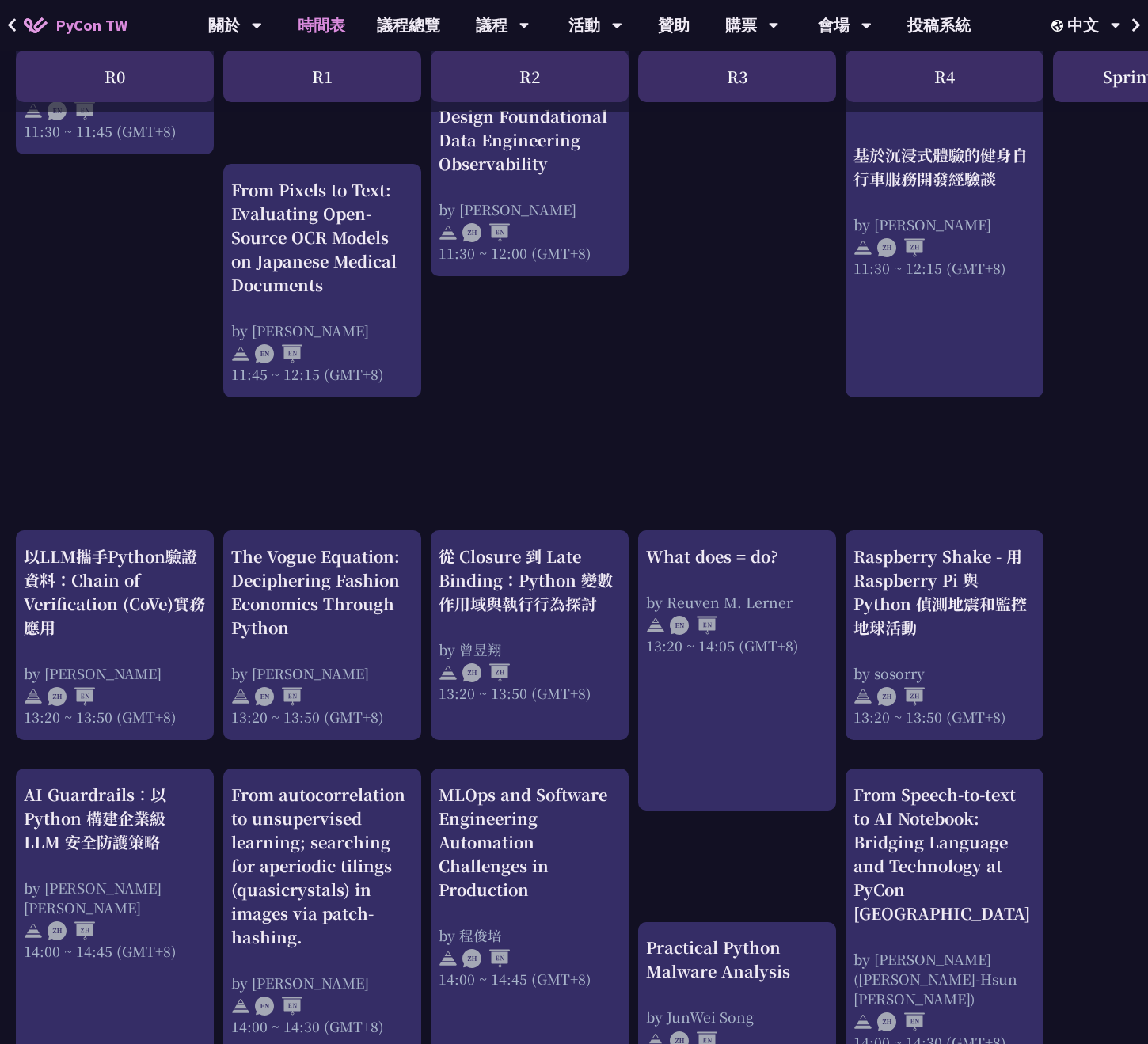
click at [739, 859] on div "print("Hello World")，然後呢？ by [PERSON_NAME] 10:50 ~ 11:35 (GMT+8) What does = do…" at bounding box center [841, 484] width 1682 height 2488
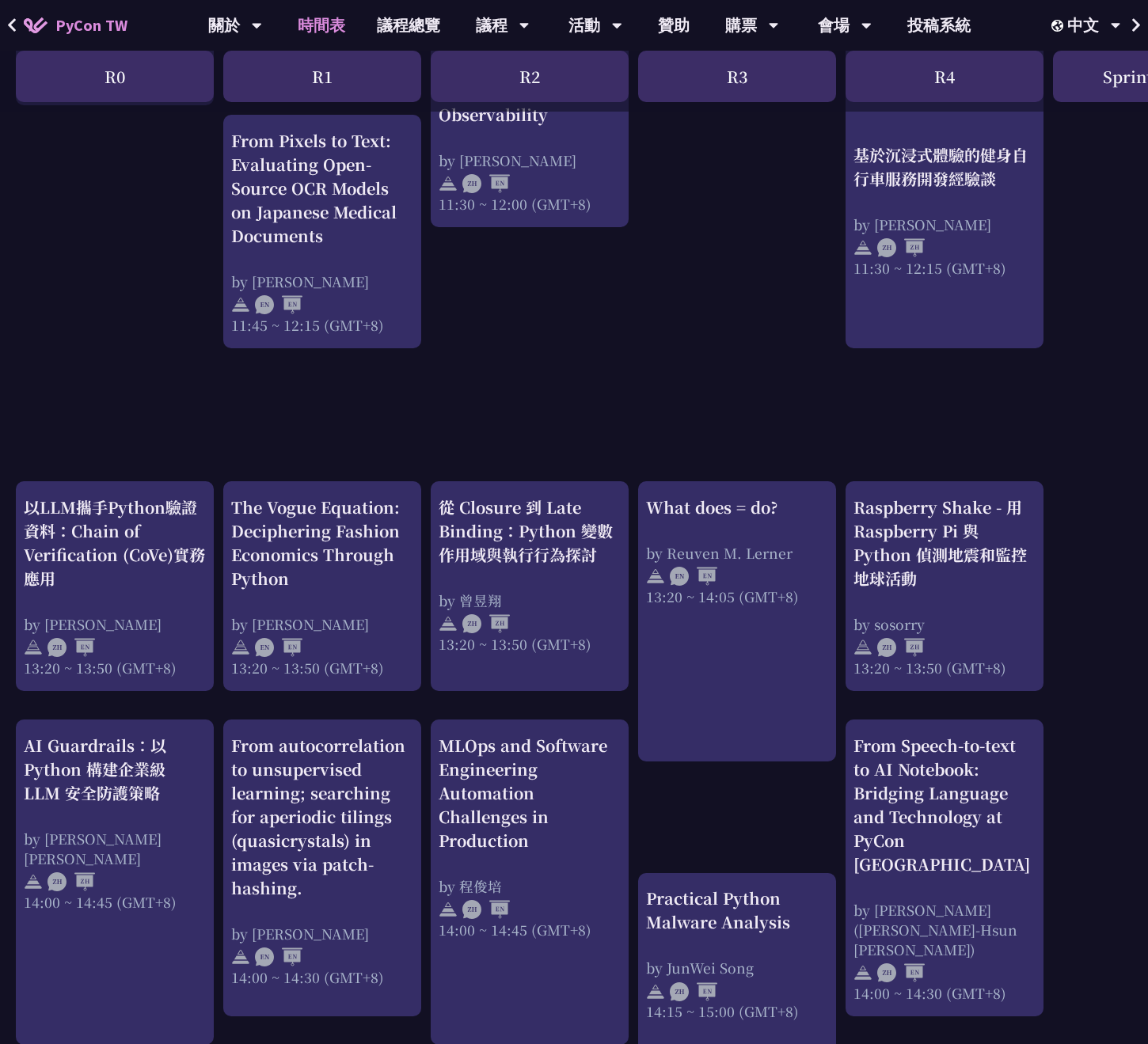
scroll to position [1023, 0]
